Goal: Navigation & Orientation: Find specific page/section

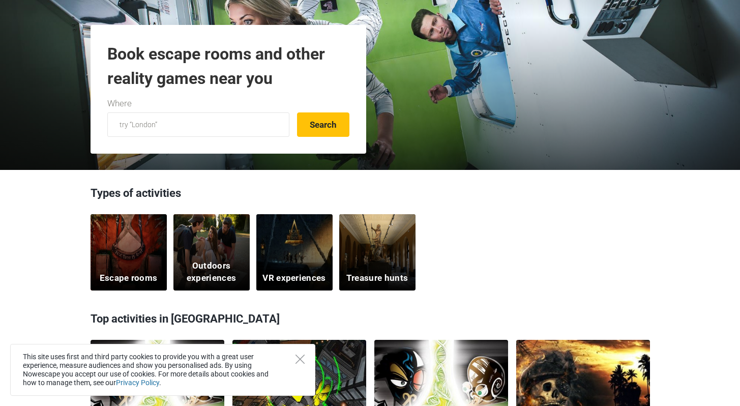
scroll to position [310, 0]
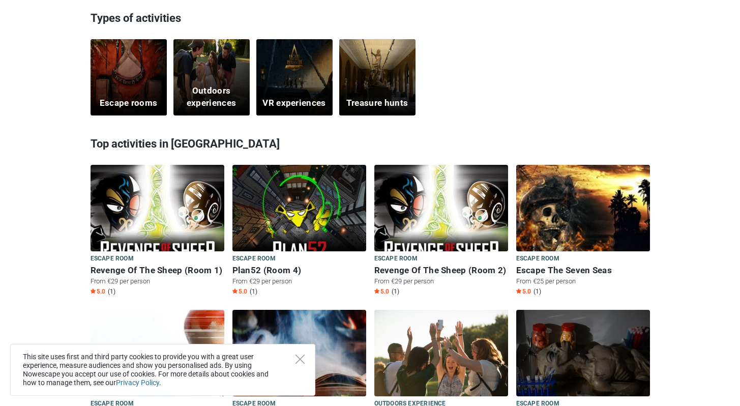
click at [122, 81] on div "Escape rooms" at bounding box center [129, 77] width 76 height 76
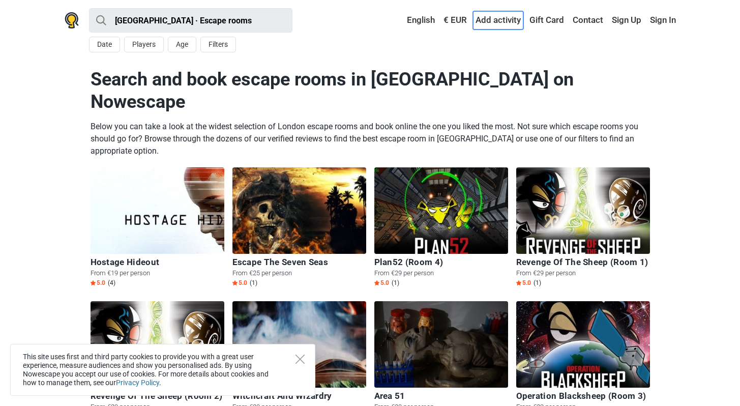
click at [502, 20] on link "Add activity" at bounding box center [498, 20] width 50 height 18
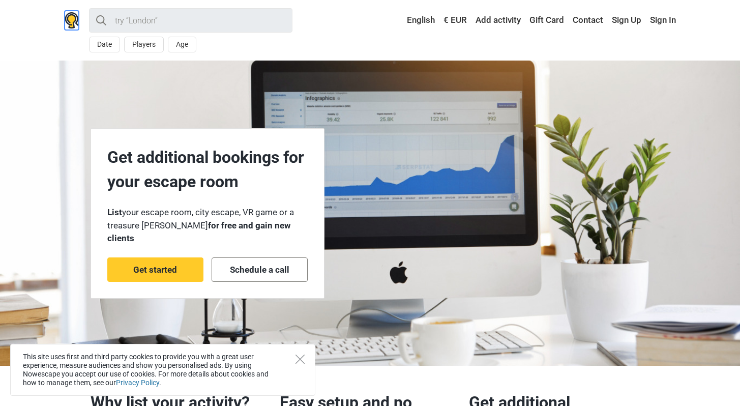
click at [75, 18] on img at bounding box center [72, 20] width 14 height 16
